Goal: Register for event/course

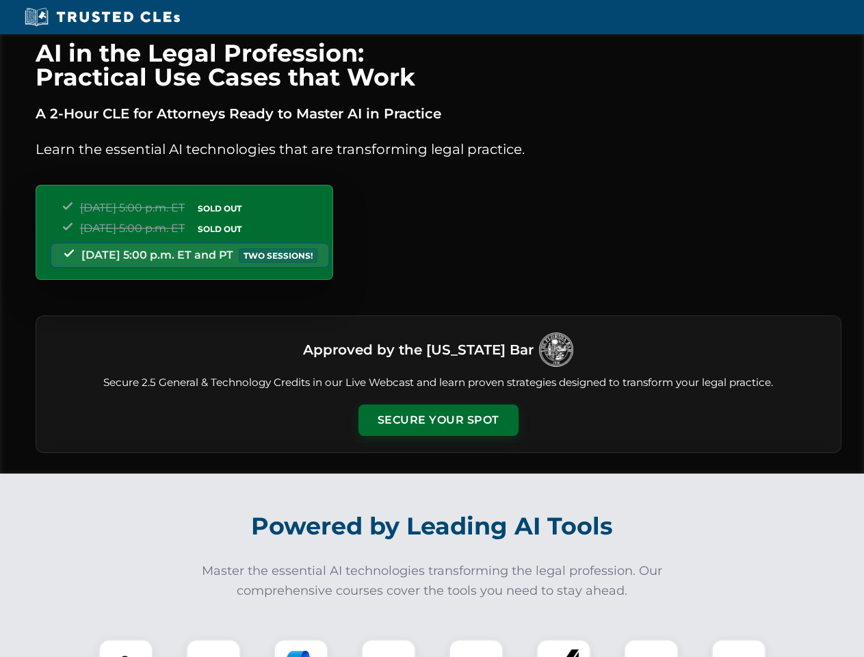
click at [438, 420] on button "Secure Your Spot" at bounding box center [439, 419] width 160 height 31
click at [126, 648] on img at bounding box center [126, 667] width 40 height 40
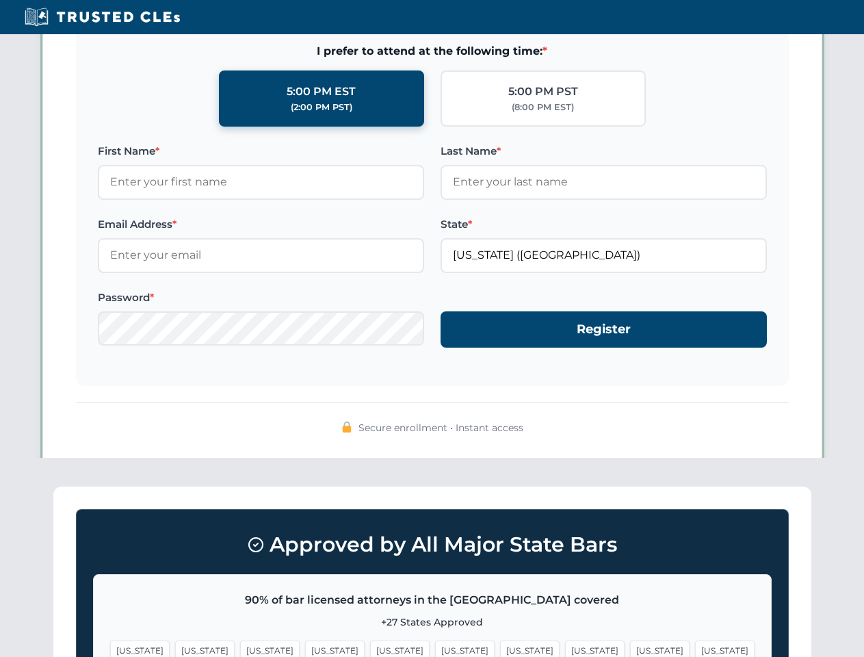
click at [500, 648] on span "[US_STATE]" at bounding box center [530, 651] width 60 height 20
click at [630, 648] on span "[US_STATE]" at bounding box center [660, 651] width 60 height 20
